Goal: Task Accomplishment & Management: Complete application form

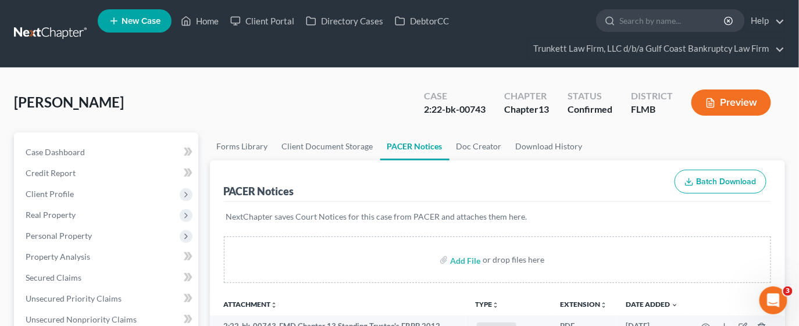
click at [127, 13] on link "New Case" at bounding box center [135, 20] width 74 height 23
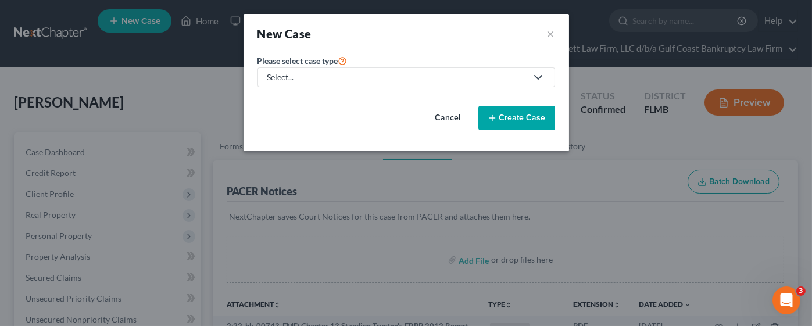
click at [301, 76] on div "Select..." at bounding box center [397, 78] width 259 height 12
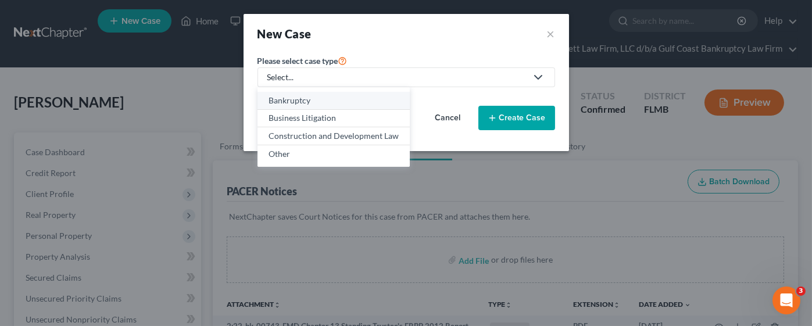
click at [301, 97] on div "Bankruptcy" at bounding box center [334, 101] width 130 height 12
select select "15"
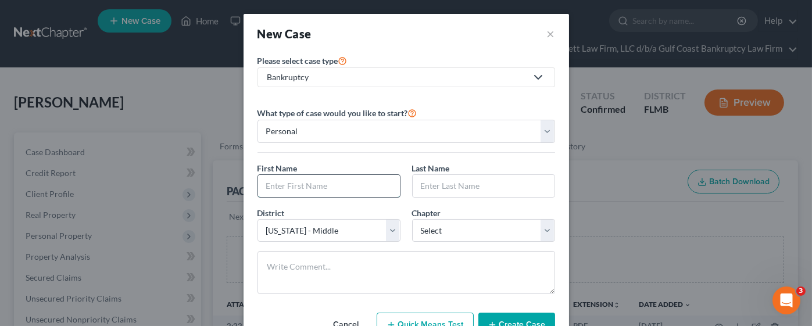
click at [290, 188] on input "text" at bounding box center [329, 186] width 142 height 22
type input "[PERSON_NAME]"
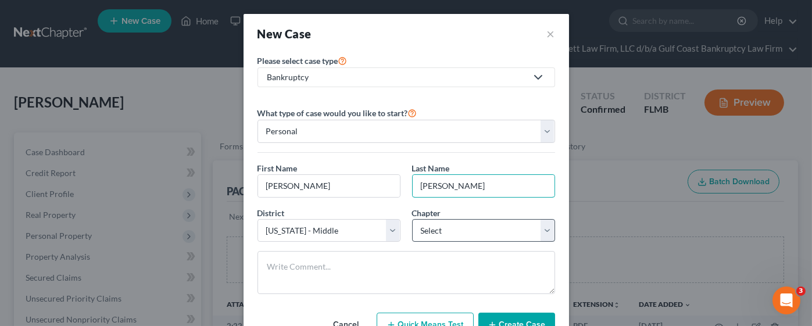
type input "[PERSON_NAME]"
click at [436, 227] on select "Select 7 11 12 13" at bounding box center [483, 230] width 143 height 23
select select "0"
click at [412, 219] on select "Select 7 11 12 13" at bounding box center [483, 230] width 143 height 23
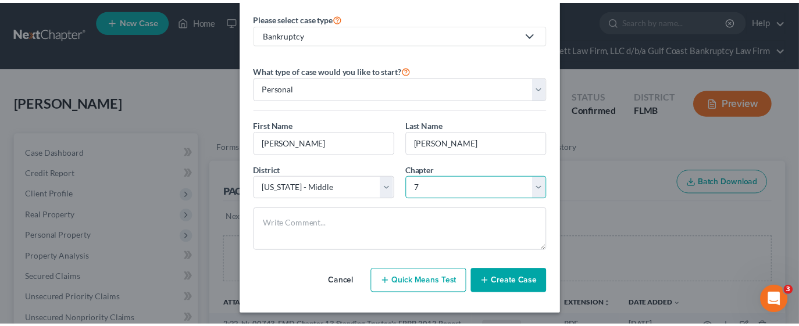
scroll to position [44, 0]
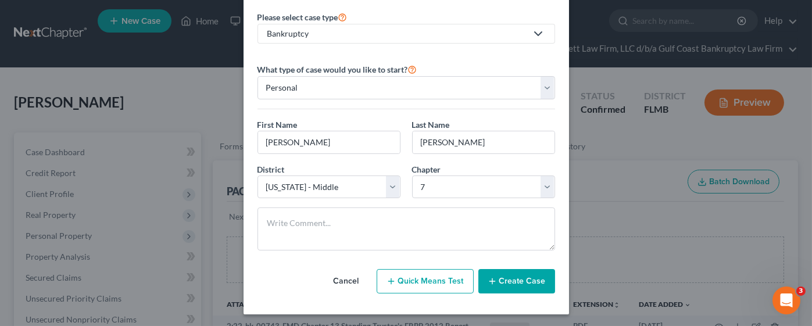
click at [491, 275] on button "Create Case" at bounding box center [517, 281] width 77 height 24
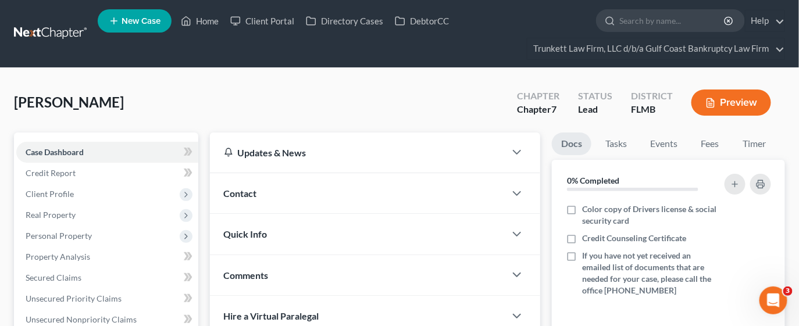
click at [318, 187] on div "Contact" at bounding box center [358, 193] width 296 height 40
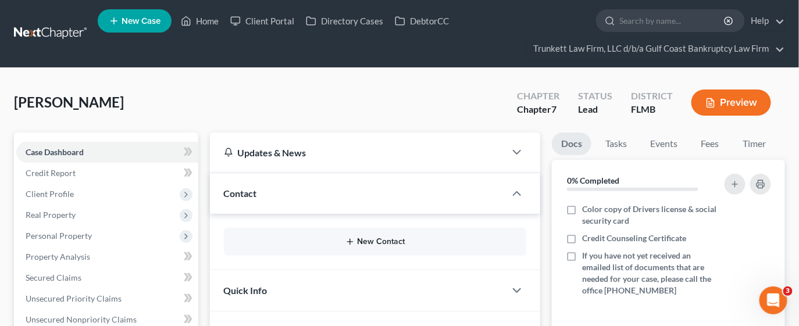
click at [358, 241] on button "New Contact" at bounding box center [375, 241] width 284 height 9
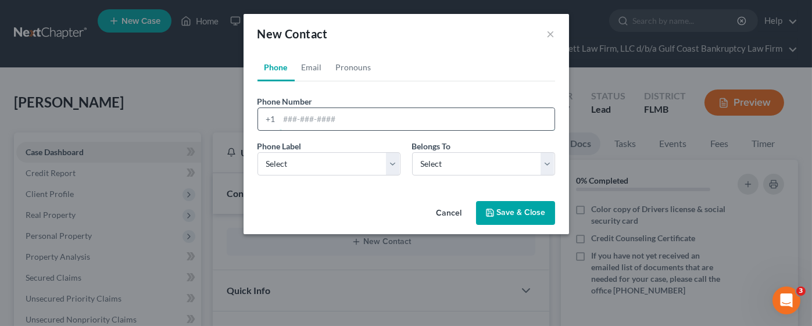
click at [319, 118] on input "tel" at bounding box center [417, 119] width 275 height 22
click at [291, 119] on input "tel" at bounding box center [417, 119] width 275 height 22
paste input "[PHONE_NUMBER]"
type input "[PHONE_NUMBER]"
click at [326, 170] on select "Select Mobile Home Work Other" at bounding box center [329, 163] width 143 height 23
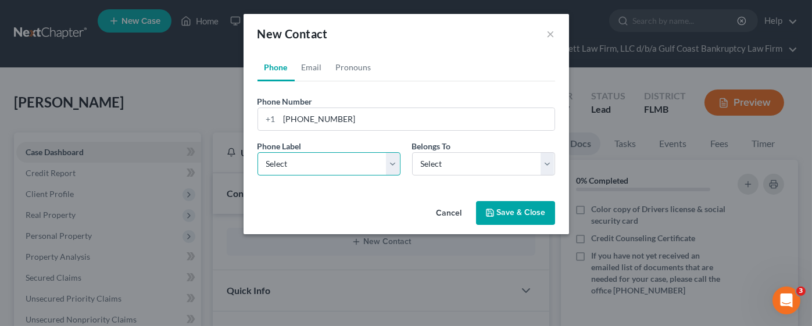
select select "0"
click at [258, 152] on select "Select Mobile Home Work Other" at bounding box center [329, 163] width 143 height 23
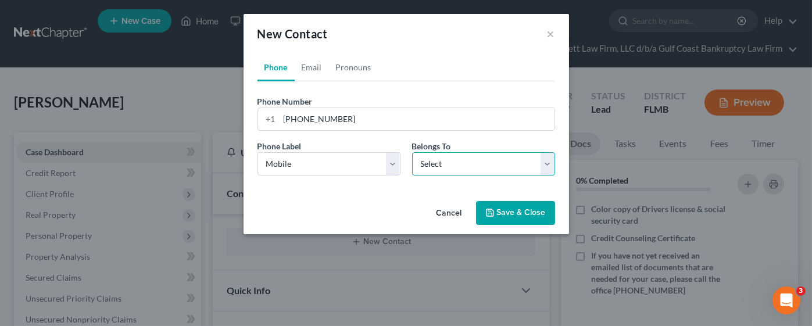
click at [429, 164] on select "Select Client Other" at bounding box center [483, 163] width 143 height 23
select select "0"
click at [412, 152] on select "Select Client Other" at bounding box center [483, 163] width 143 height 23
click at [313, 67] on link "Email" at bounding box center [312, 68] width 34 height 28
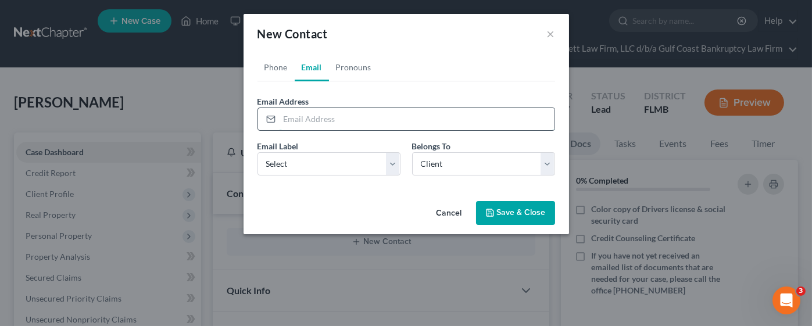
click at [336, 115] on input "email" at bounding box center [417, 119] width 275 height 22
click at [342, 122] on input "email" at bounding box center [417, 119] width 275 height 22
paste input "[EMAIL_ADDRESS][DOMAIN_NAME]"
type input "[EMAIL_ADDRESS][DOMAIN_NAME]"
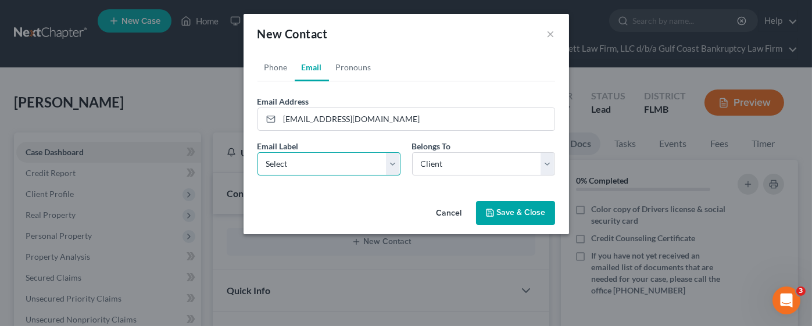
click at [344, 166] on select "Select Home Work Other" at bounding box center [329, 163] width 143 height 23
select select "0"
click at [258, 152] on select "Select Home Work Other" at bounding box center [329, 163] width 143 height 23
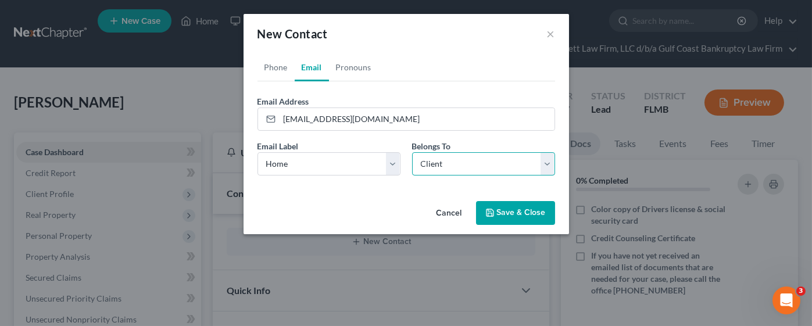
click at [436, 165] on select "Select Client Other" at bounding box center [483, 163] width 143 height 23
click at [529, 211] on button "Save & Close" at bounding box center [515, 213] width 79 height 24
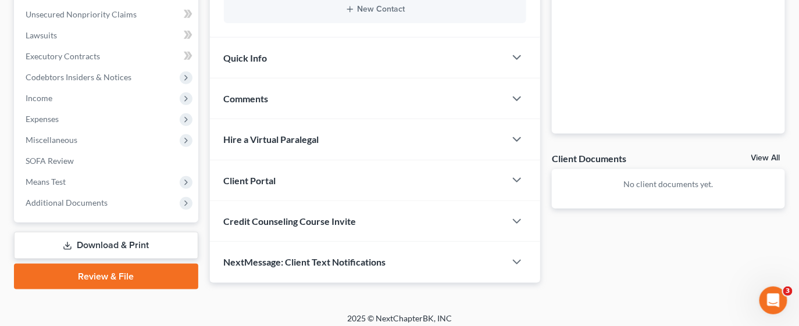
scroll to position [311, 0]
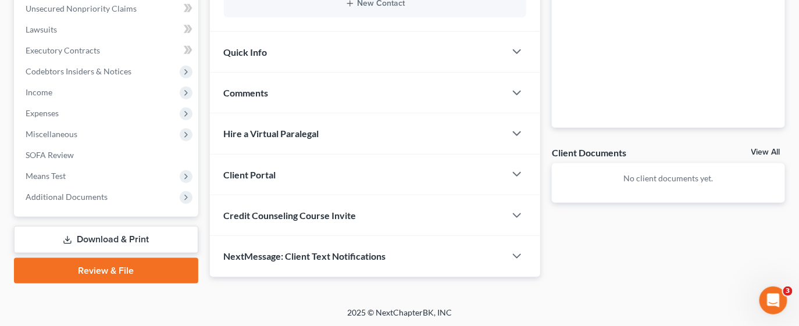
click at [287, 176] on div "Client Portal" at bounding box center [358, 175] width 296 height 40
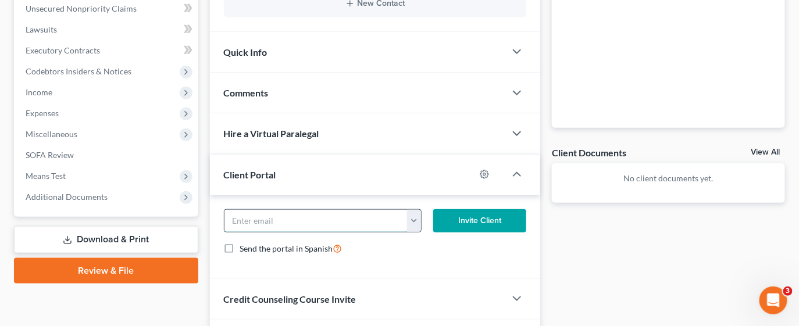
click at [261, 218] on input "email" at bounding box center [315, 221] width 183 height 22
paste input "[EMAIL_ADDRESS][DOMAIN_NAME]"
type input "[EMAIL_ADDRESS][DOMAIN_NAME]"
click at [462, 211] on button "Invite Client" at bounding box center [479, 220] width 93 height 23
